Goal: Task Accomplishment & Management: Complete application form

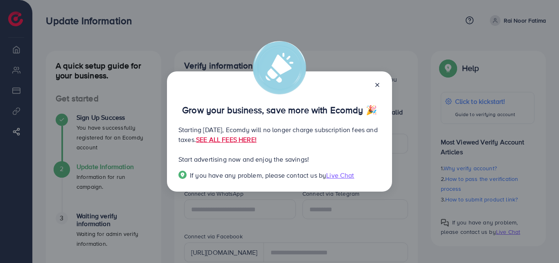
click at [320, 128] on p "Starting [DATE], Ecomdy will no longer charge subscription fees and taxes. SEE …" at bounding box center [280, 135] width 202 height 20
click at [194, 138] on p "Starting [DATE], Ecomdy will no longer charge subscription fees and taxes. SEE …" at bounding box center [280, 135] width 202 height 20
click at [224, 138] on p "Starting [DATE], Ecomdy will no longer charge subscription fees and taxes. SEE …" at bounding box center [280, 135] width 202 height 20
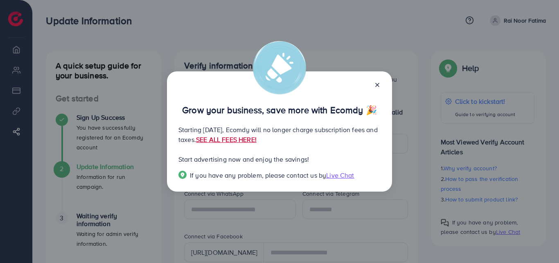
click at [257, 140] on link "SEE ALL FEES HERE!" at bounding box center [226, 139] width 61 height 9
click at [374, 82] on icon at bounding box center [377, 85] width 7 height 7
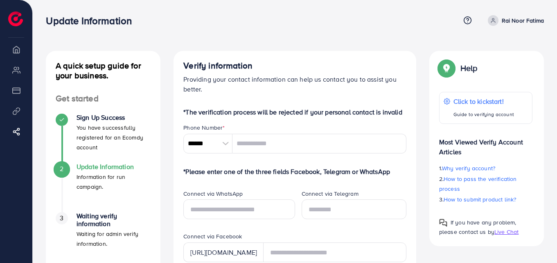
scroll to position [43, 0]
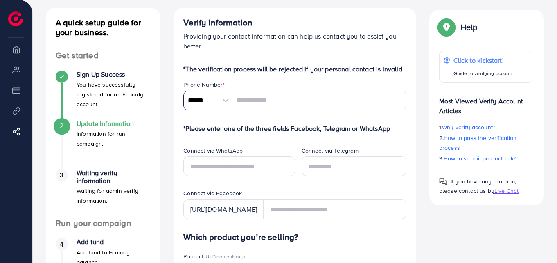
click at [205, 106] on input "******" at bounding box center [207, 101] width 49 height 20
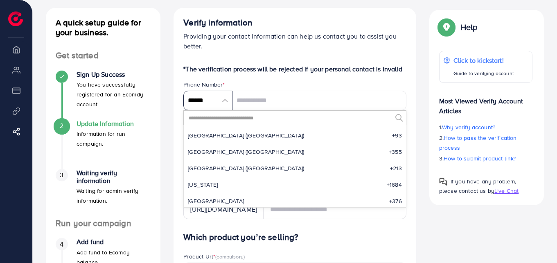
scroll to position [3803, 0]
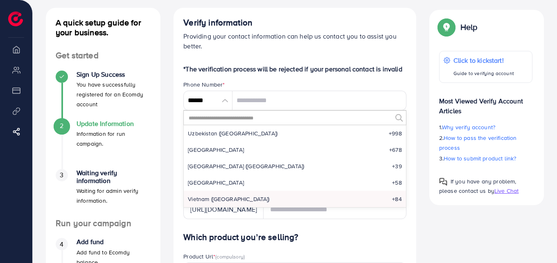
click at [205, 121] on input "text" at bounding box center [290, 118] width 204 height 14
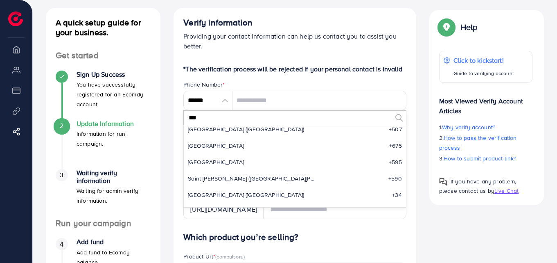
scroll to position [0, 0]
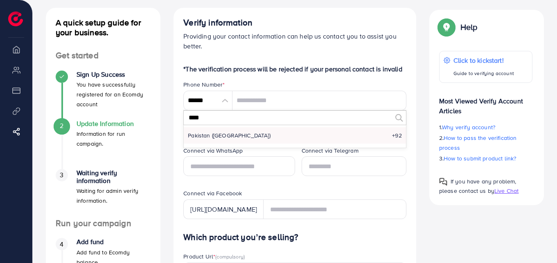
type input "****"
click at [207, 138] on span "Pakistan (‫[GEOGRAPHIC_DATA]‬‎)" at bounding box center [229, 135] width 83 height 8
type input "******"
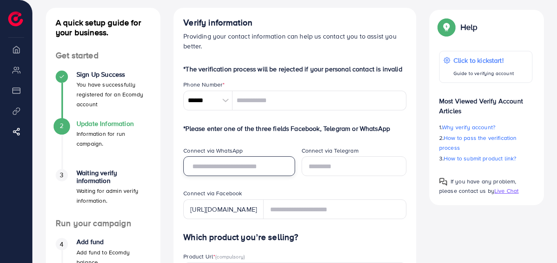
click at [242, 174] on input "text" at bounding box center [238, 166] width 111 height 20
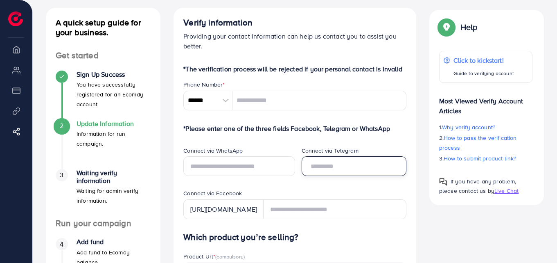
click at [333, 170] on input "text" at bounding box center [354, 166] width 105 height 20
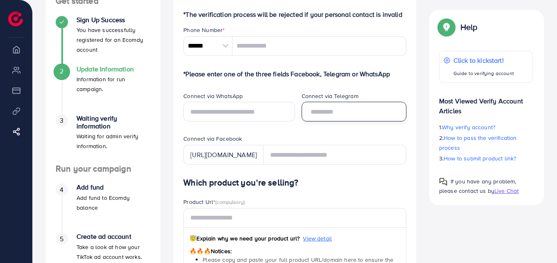
scroll to position [99, 0]
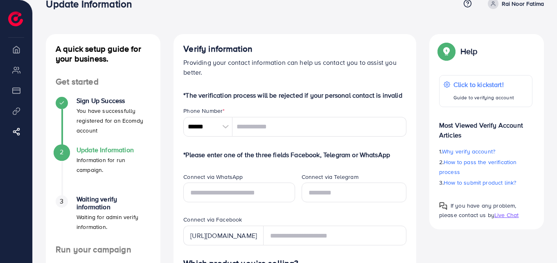
scroll to position [0, 0]
